Goal: Check status: Check status

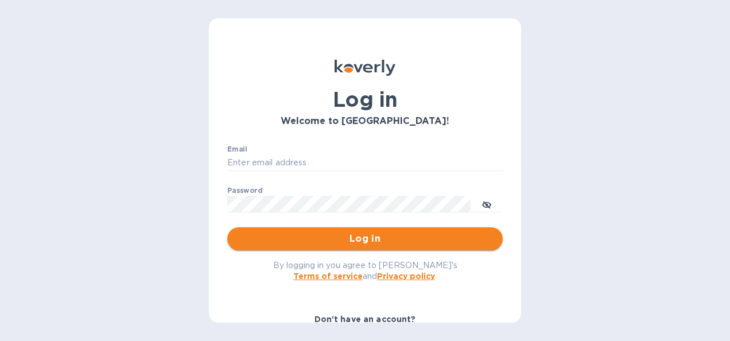
type input "[PERSON_NAME][EMAIL_ADDRESS][PERSON_NAME][PERSON_NAME][DOMAIN_NAME]"
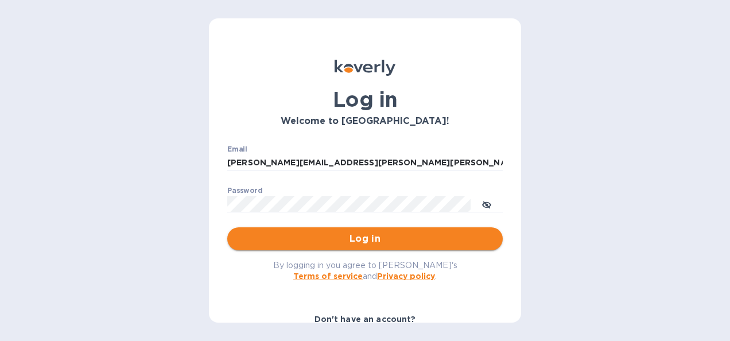
click at [386, 248] on button "Log in" at bounding box center [364, 238] width 275 height 23
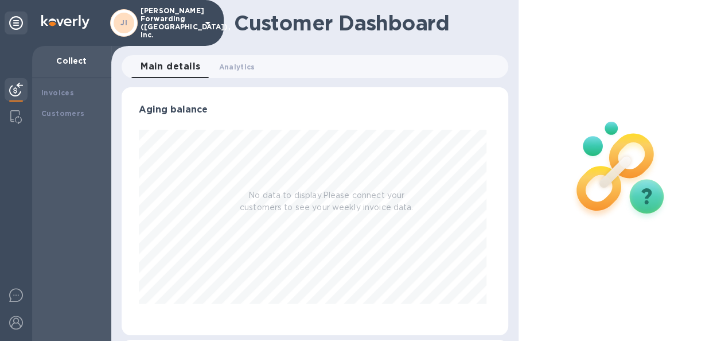
scroll to position [248, 382]
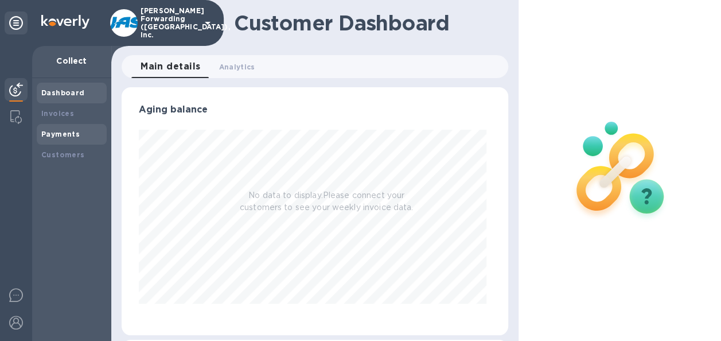
click at [49, 132] on b "Payments" at bounding box center [60, 134] width 38 height 9
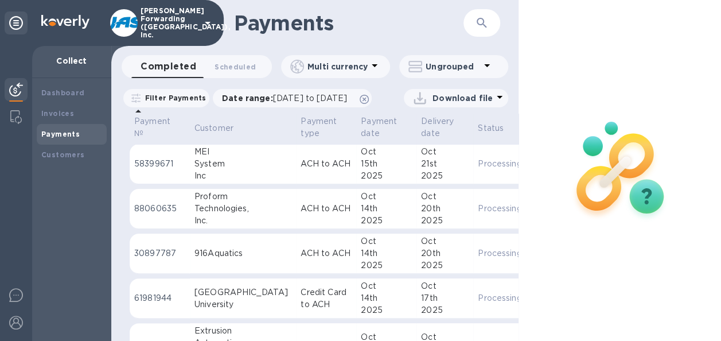
click at [482, 21] on icon "button" at bounding box center [482, 23] width 14 height 14
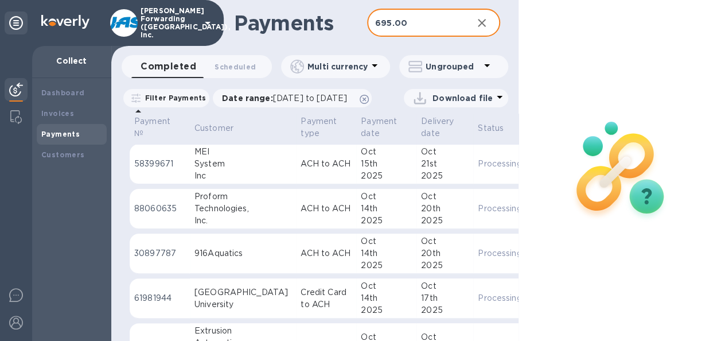
type input "695.00"
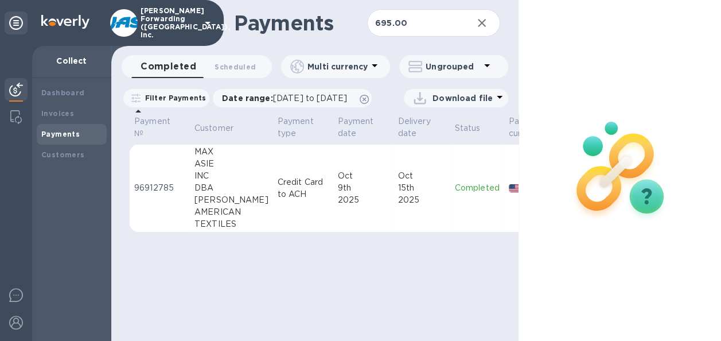
click at [411, 182] on div "Oct" at bounding box center [422, 176] width 48 height 12
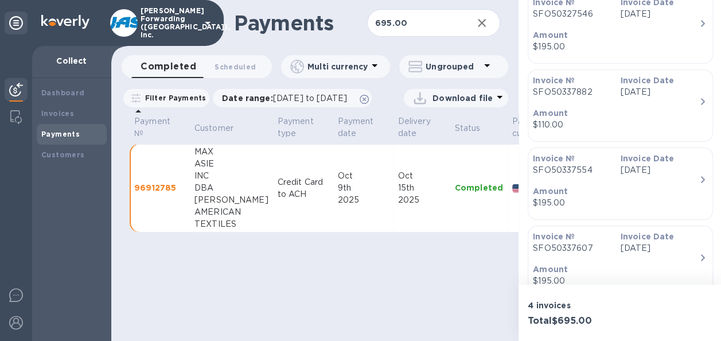
scroll to position [402, 0]
